Goal: Communication & Community: Answer question/provide support

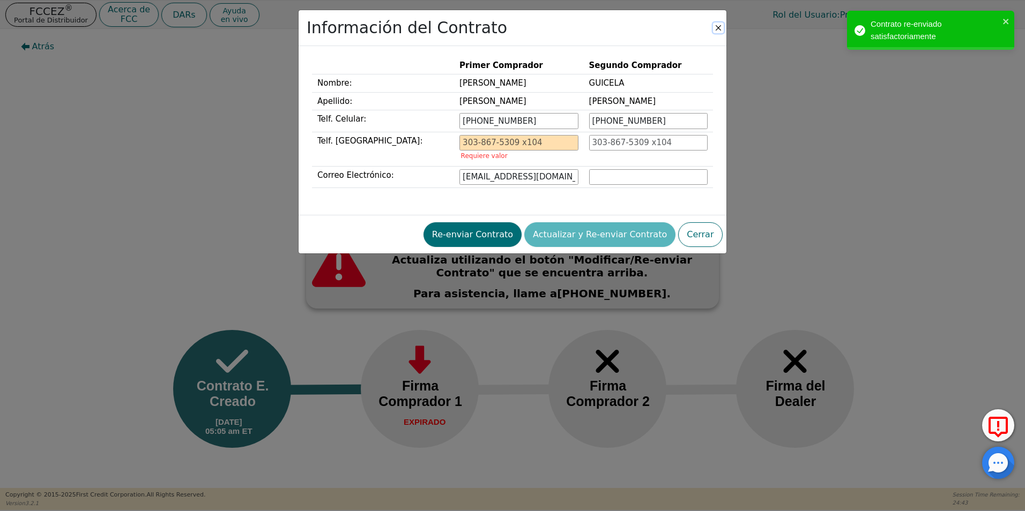
click at [718, 24] on button "Close" at bounding box center [718, 28] width 11 height 11
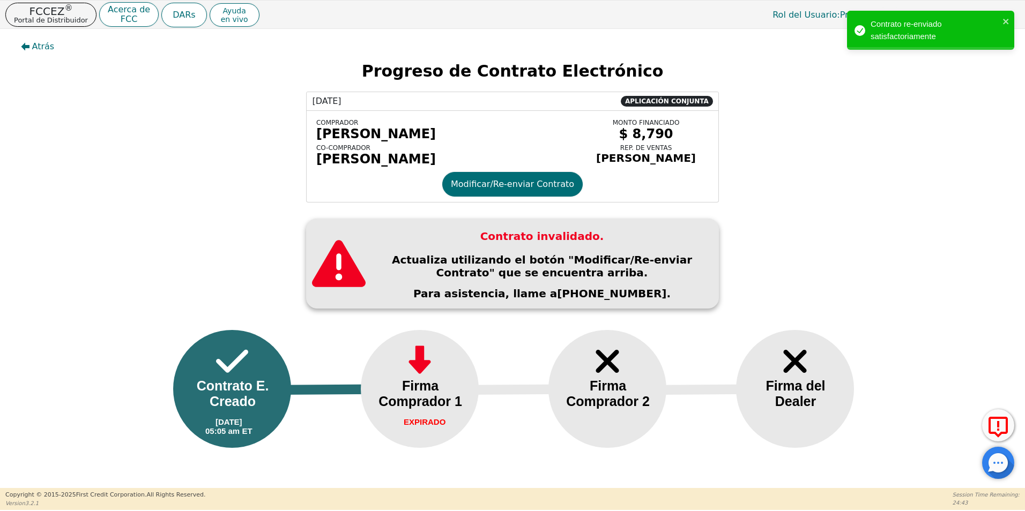
click at [996, 471] on div at bounding box center [998, 463] width 32 height 32
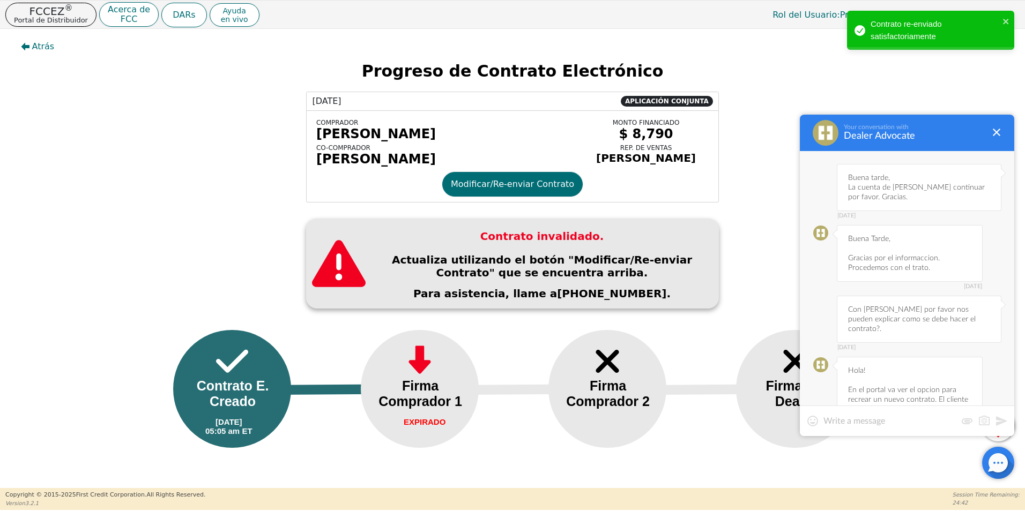
scroll to position [1979, 0]
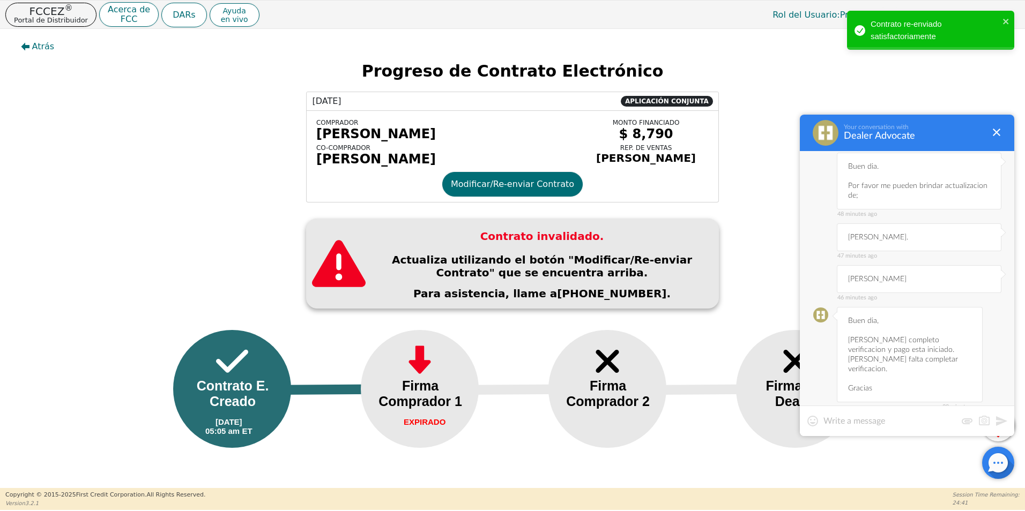
click at [887, 428] on div at bounding box center [907, 421] width 214 height 31
type textarea "Muchas gracias."
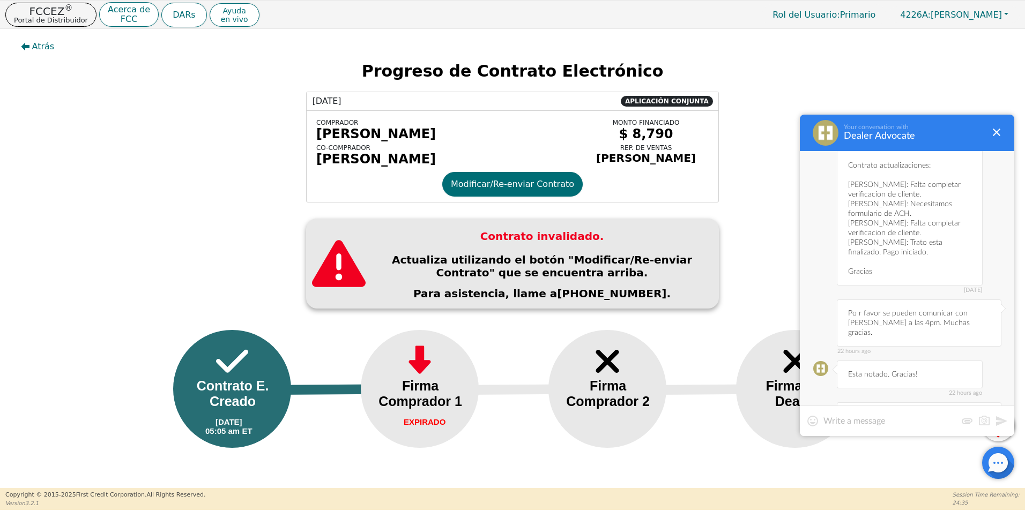
scroll to position [1700, 0]
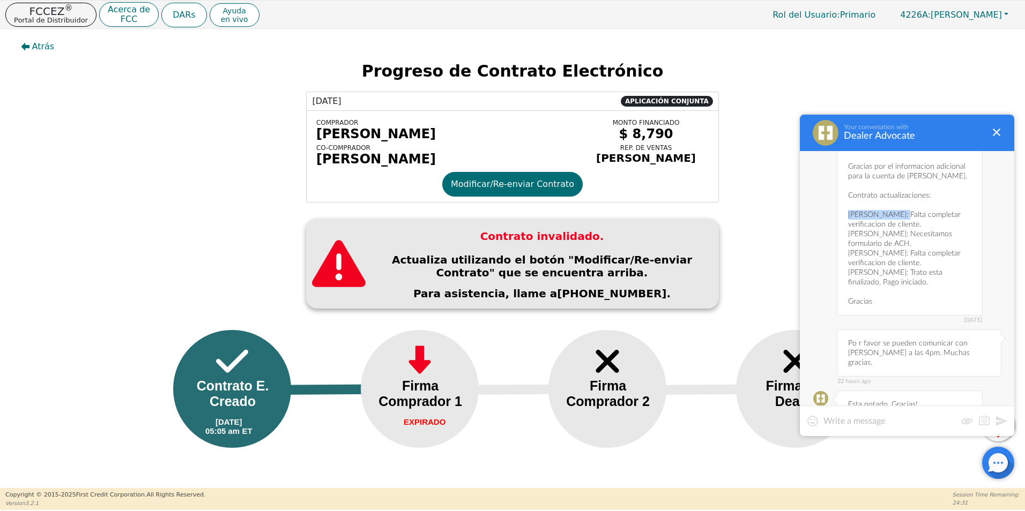
drag, startPoint x: 848, startPoint y: 166, endPoint x: 896, endPoint y: 166, distance: 47.7
click at [896, 166] on div "[DATE] Buen dia, Gracias por el informacion adicional para la cuenta de [PERSON…" at bounding box center [910, 224] width 146 height 182
copy div "[PERSON_NAME]"
click at [867, 420] on textarea at bounding box center [889, 421] width 133 height 11
paste textarea "[PERSON_NAME]"
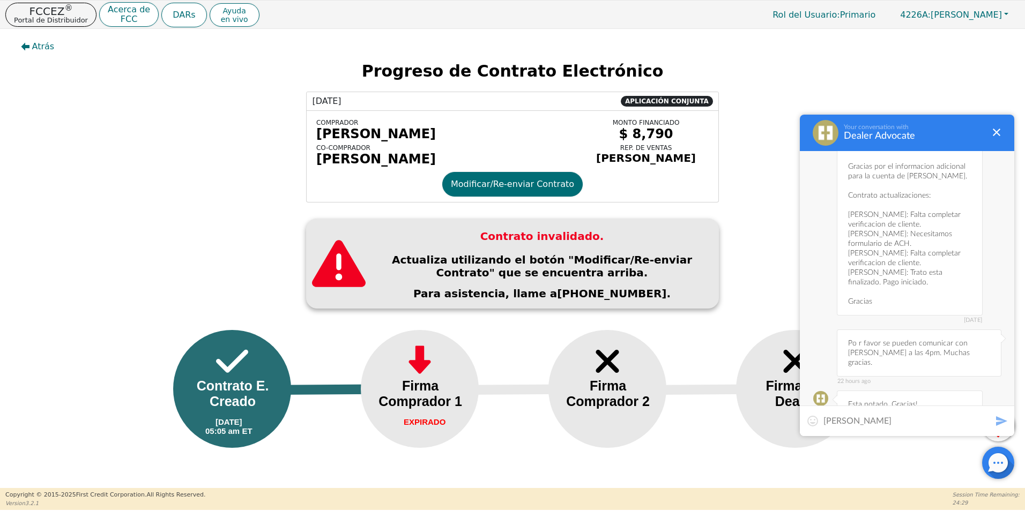
type textarea "[PERSON_NAME]"
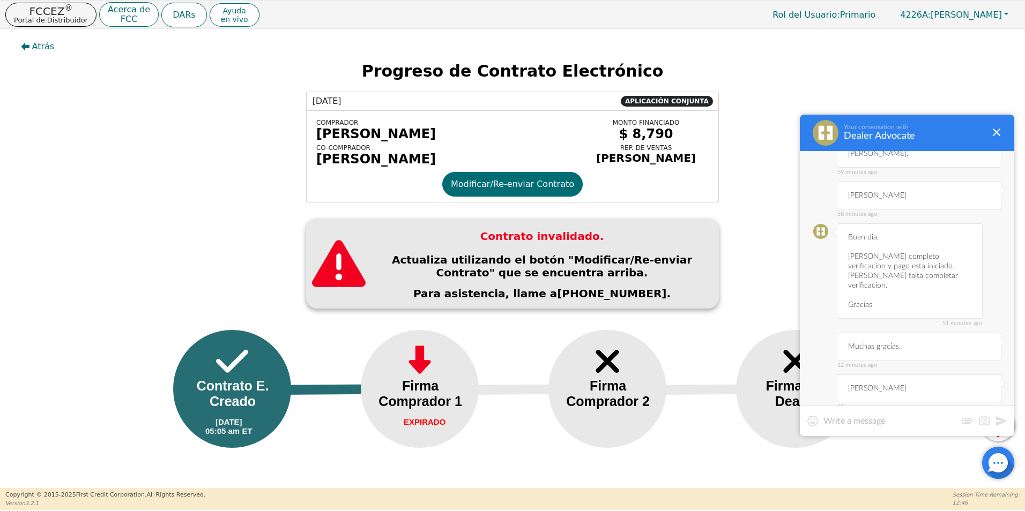
scroll to position [2259, 0]
click at [932, 297] on div "3 minutes ago Buen dia, [PERSON_NAME] tiene que completar verificacion con noso…" at bounding box center [910, 311] width 146 height 182
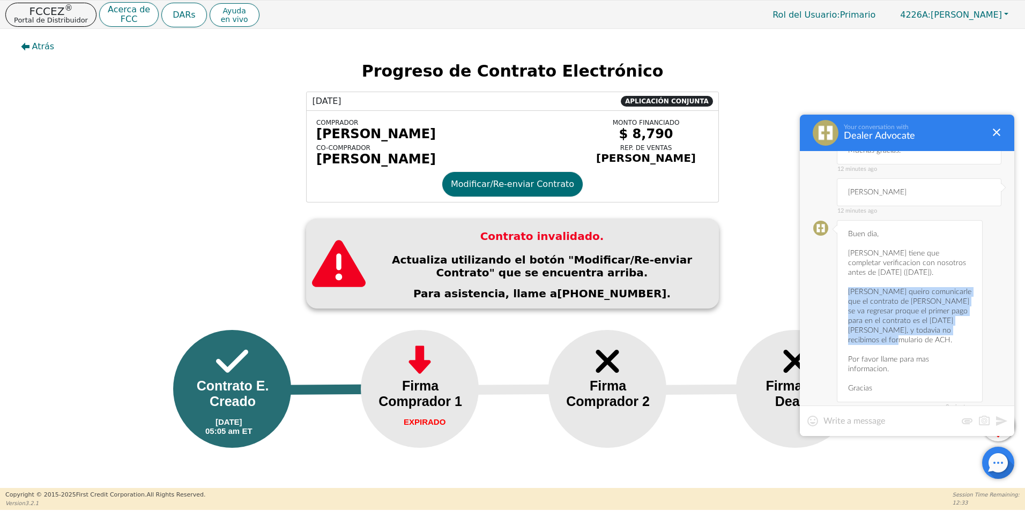
drag, startPoint x: 847, startPoint y: 243, endPoint x: 958, endPoint y: 292, distance: 120.7
click at [958, 292] on div "3 minutes ago Buen dia, [PERSON_NAME] tiene que completar verificacion con noso…" at bounding box center [910, 311] width 146 height 182
copy div "[PERSON_NAME] queiro comunicarle que el contrato de [PERSON_NAME] se va regresa…"
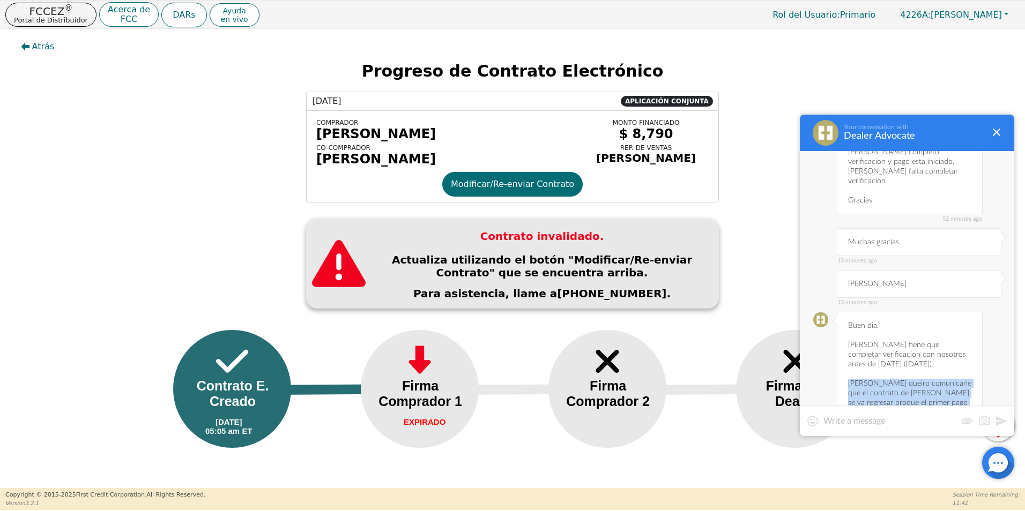
scroll to position [2045, 0]
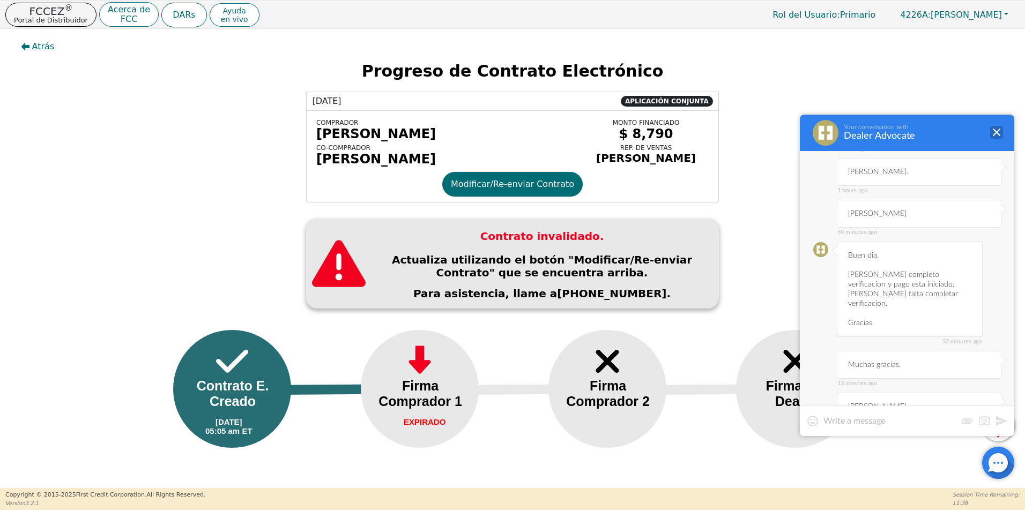
click at [1001, 131] on div at bounding box center [996, 132] width 13 height 13
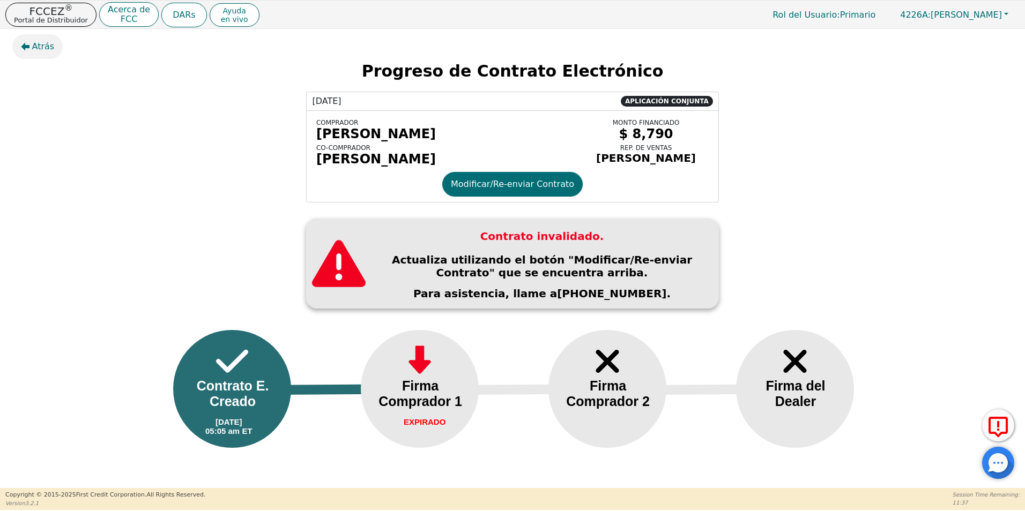
click at [42, 44] on span "Atrás" at bounding box center [43, 46] width 23 height 13
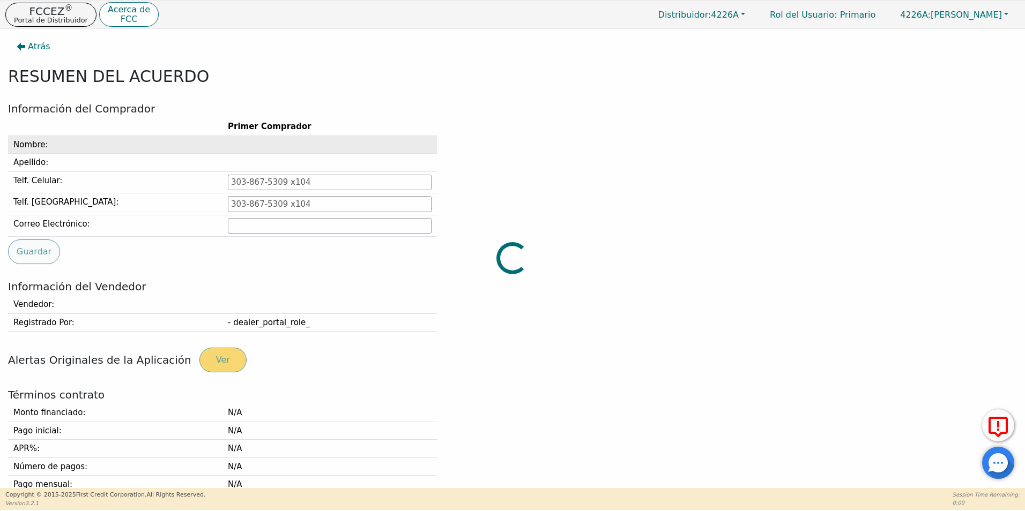
type input "[PHONE_NUMBER]"
type input "[EMAIL_ADDRESS][DOMAIN_NAME]"
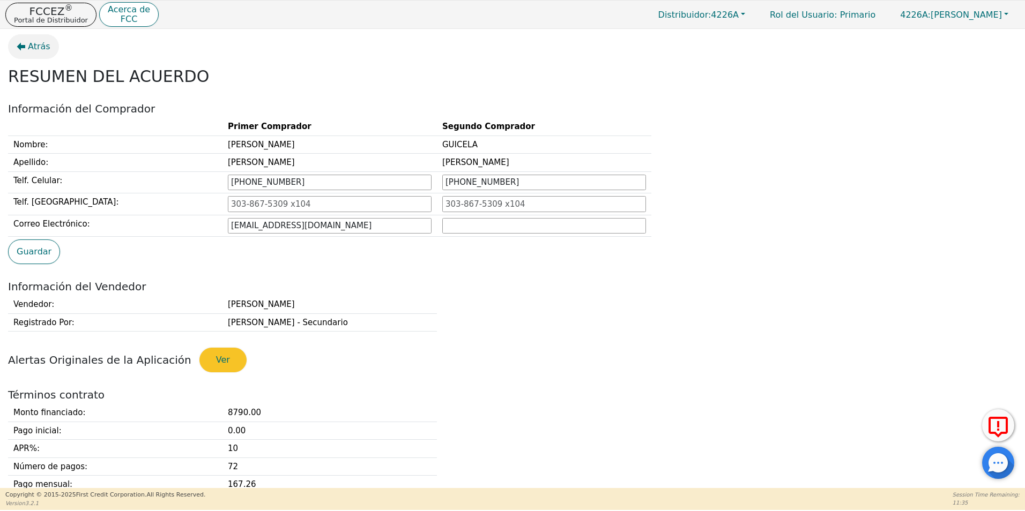
click at [26, 43] on button "Atrás" at bounding box center [33, 46] width 51 height 25
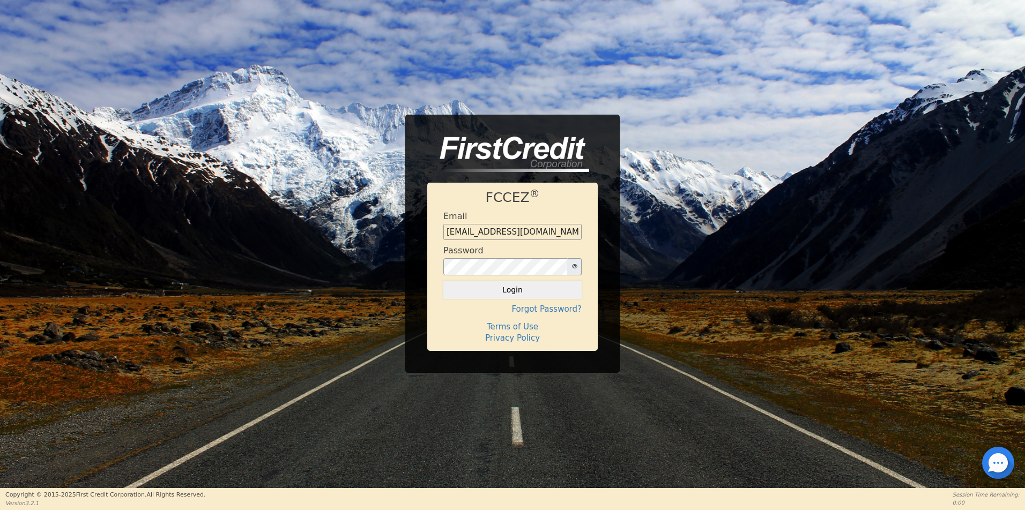
click at [991, 461] on div at bounding box center [998, 463] width 32 height 32
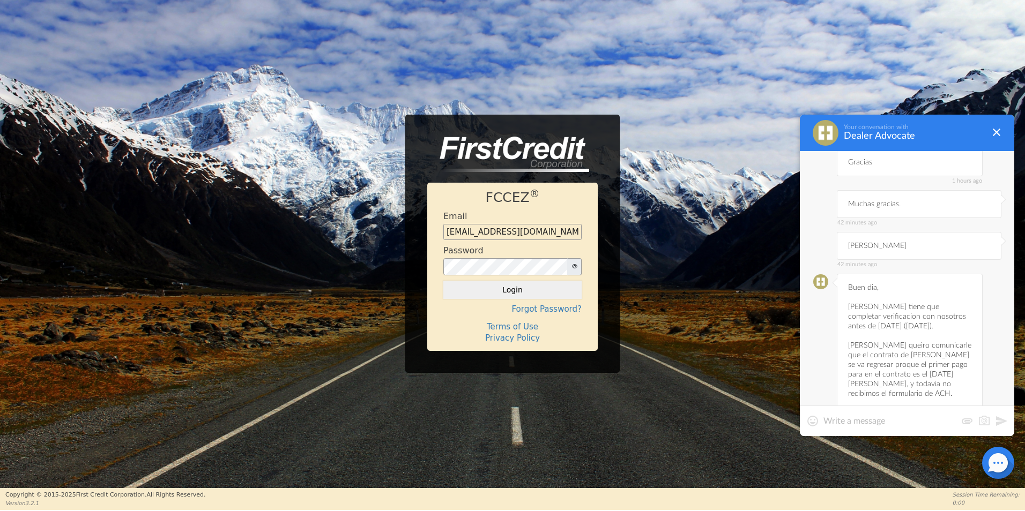
scroll to position [2259, 0]
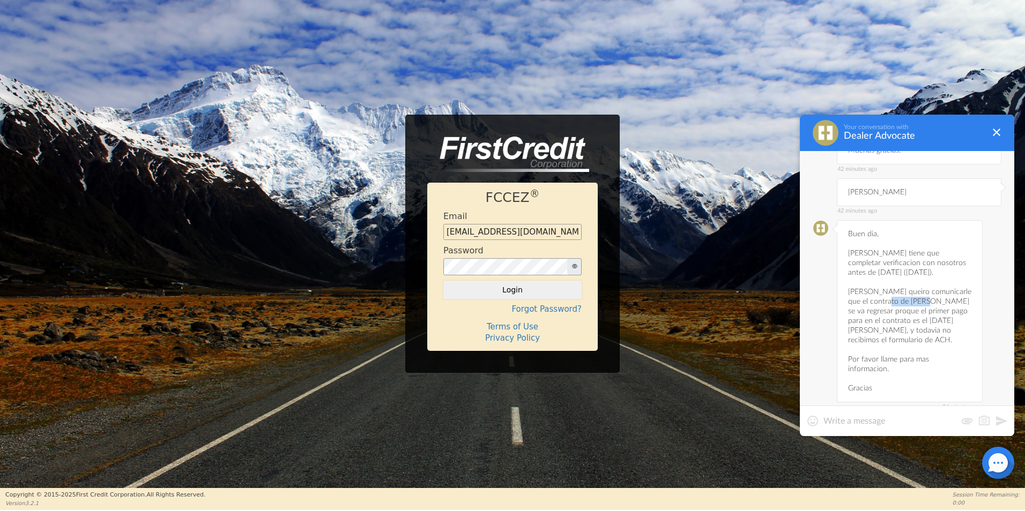
drag, startPoint x: 888, startPoint y: 255, endPoint x: 926, endPoint y: 251, distance: 38.2
click at [926, 251] on div "34 minutes ago Buen dia, [PERSON_NAME] tiene que completar verificacion con nos…" at bounding box center [910, 311] width 146 height 182
copy div "[PERSON_NAME]"
click at [876, 431] on div at bounding box center [907, 421] width 214 height 31
click at [865, 426] on textarea at bounding box center [889, 421] width 133 height 11
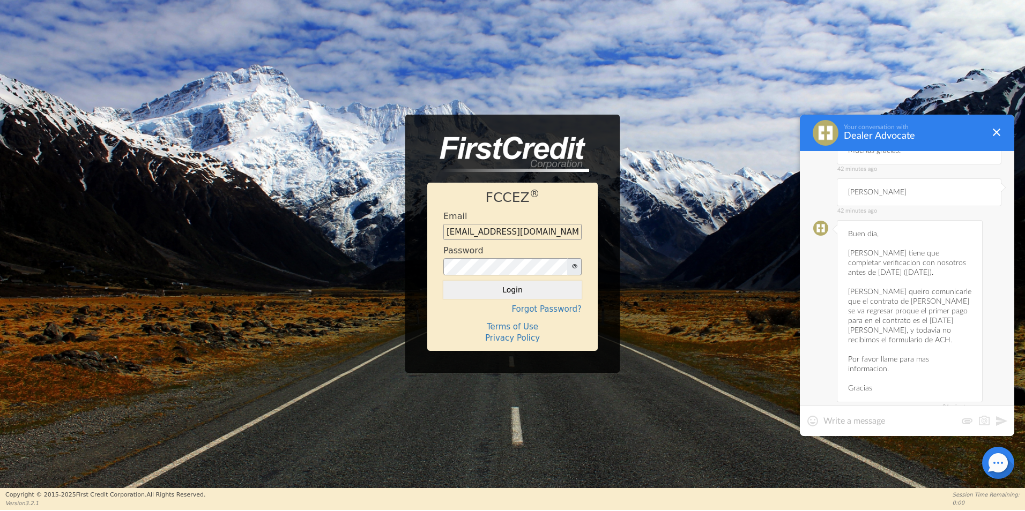
paste textarea "[PERSON_NAME]"
click at [939, 426] on textarea "[PERSON_NAME] Por favor puede" at bounding box center [906, 421] width 167 height 11
click at [873, 422] on textarea "[PERSON_NAME] Por favor puede" at bounding box center [906, 421] width 167 height 11
click at [866, 418] on textarea "[PERSON_NAME] dice que ya ingreso la informacion , si no les aparece por favor …" at bounding box center [906, 410] width 167 height 32
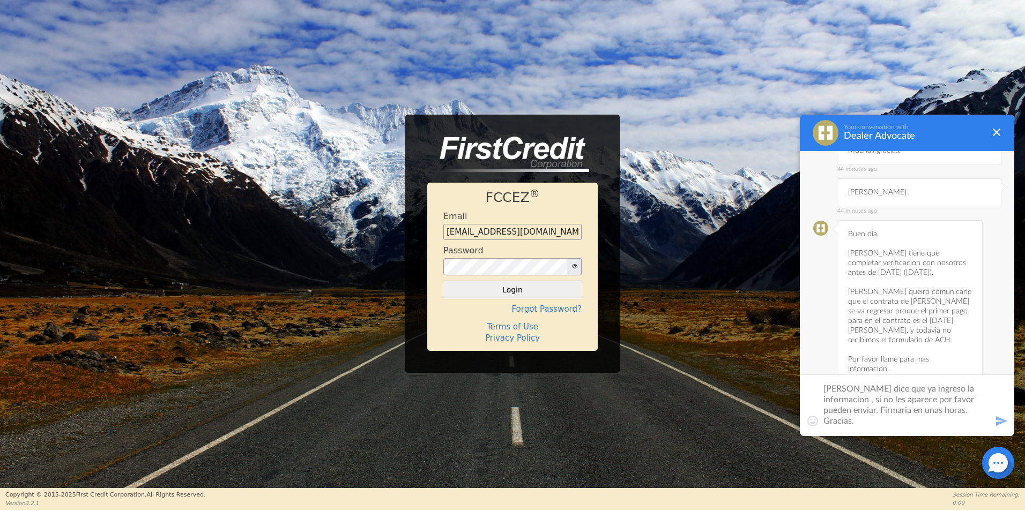
type textarea "[PERSON_NAME] dice que ya ingreso la informacion , si no les aparece por favor …"
